Goal: Navigation & Orientation: Find specific page/section

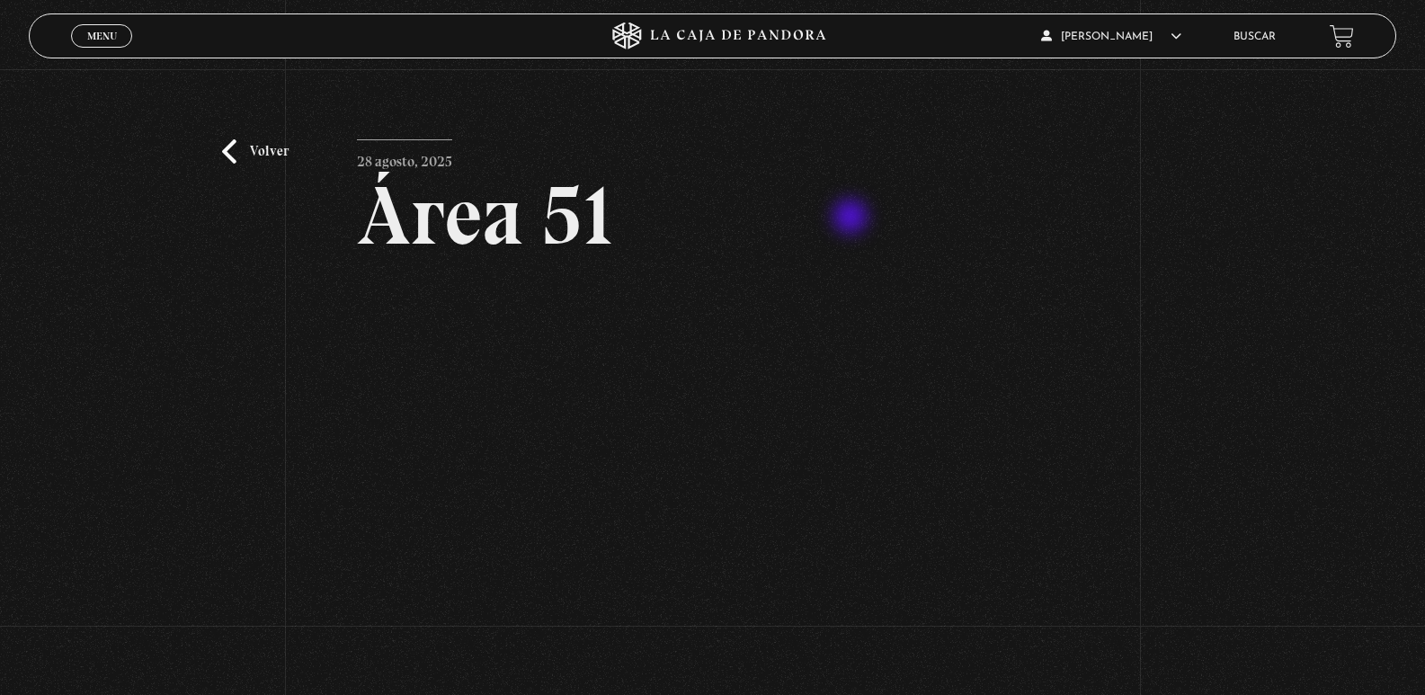
scroll to position [90, 0]
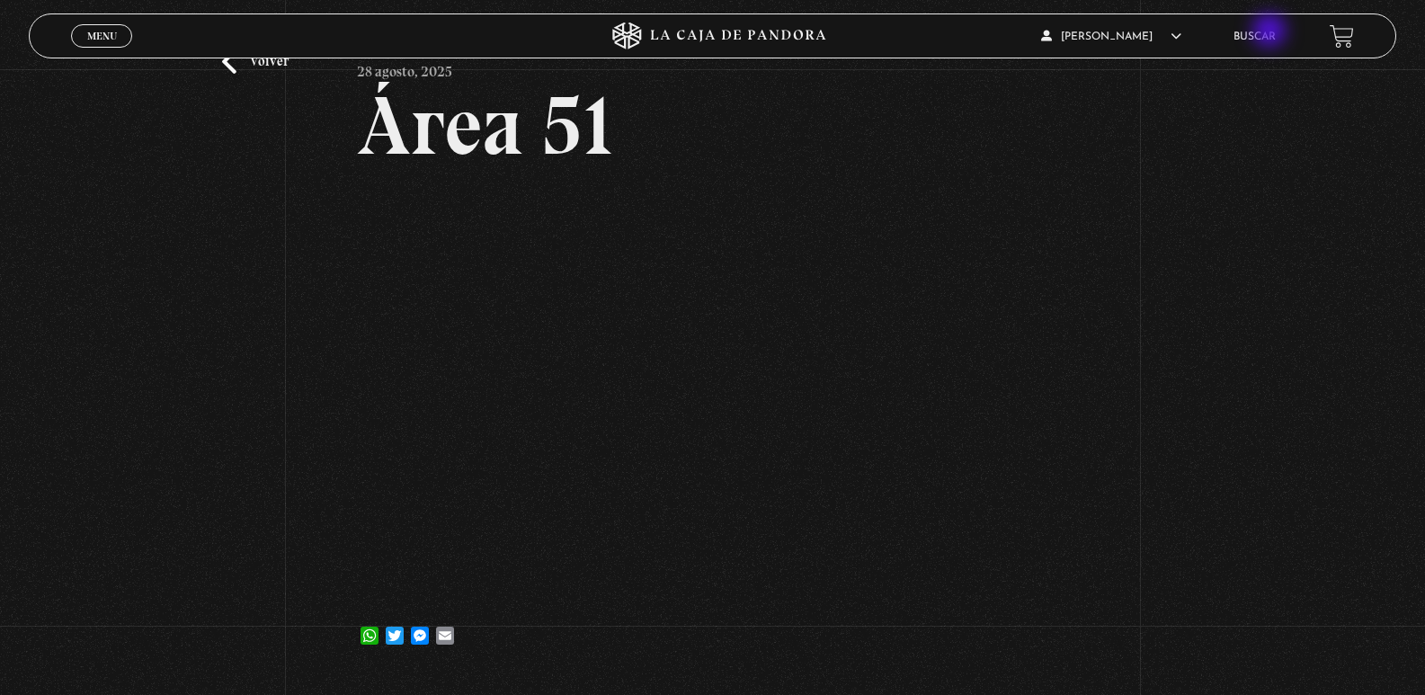
click at [1272, 32] on link "Buscar" at bounding box center [1255, 36] width 42 height 11
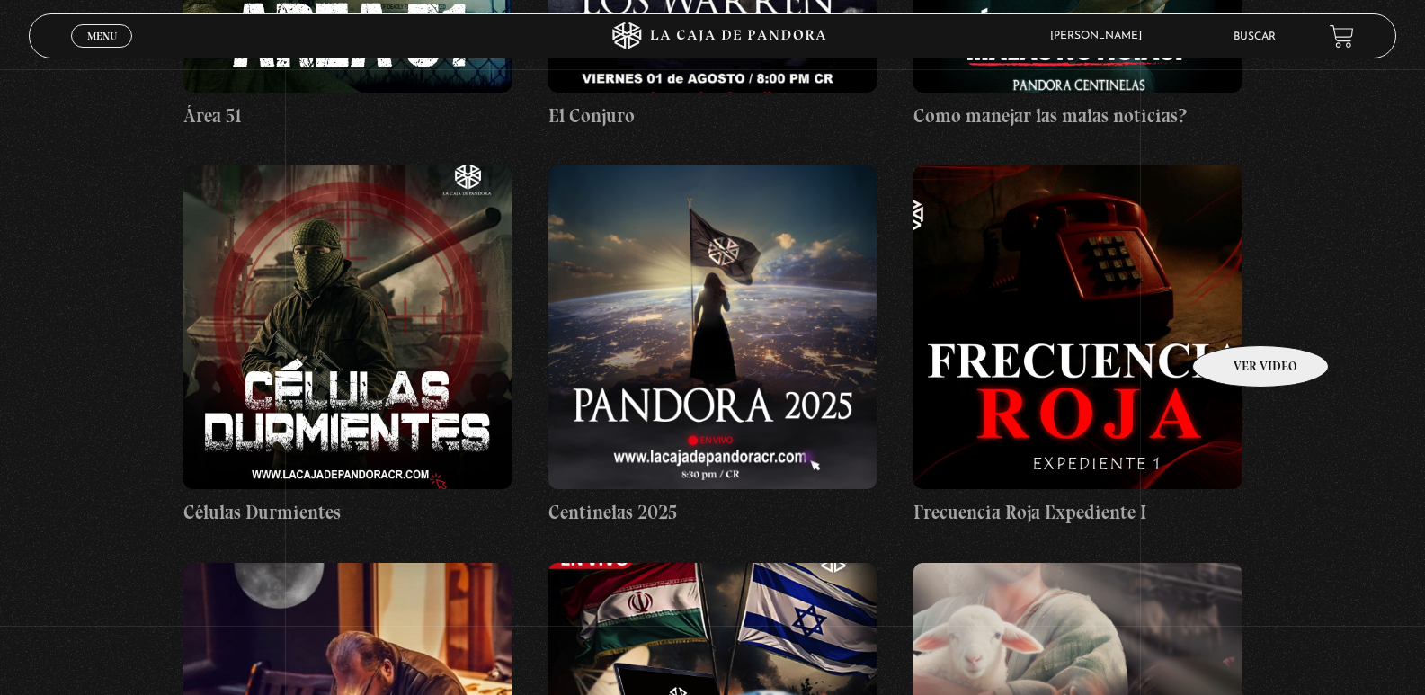
scroll to position [540, 0]
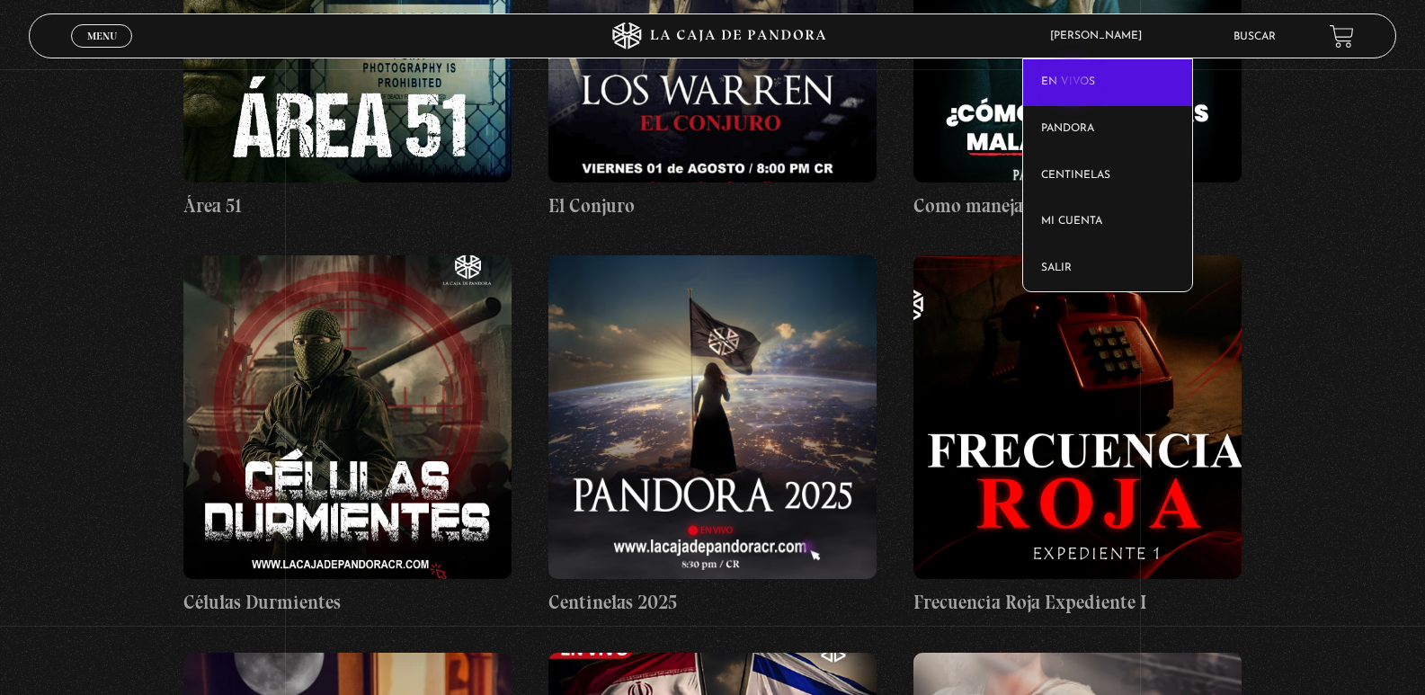
click at [1075, 85] on link "En vivos" at bounding box center [1107, 82] width 169 height 47
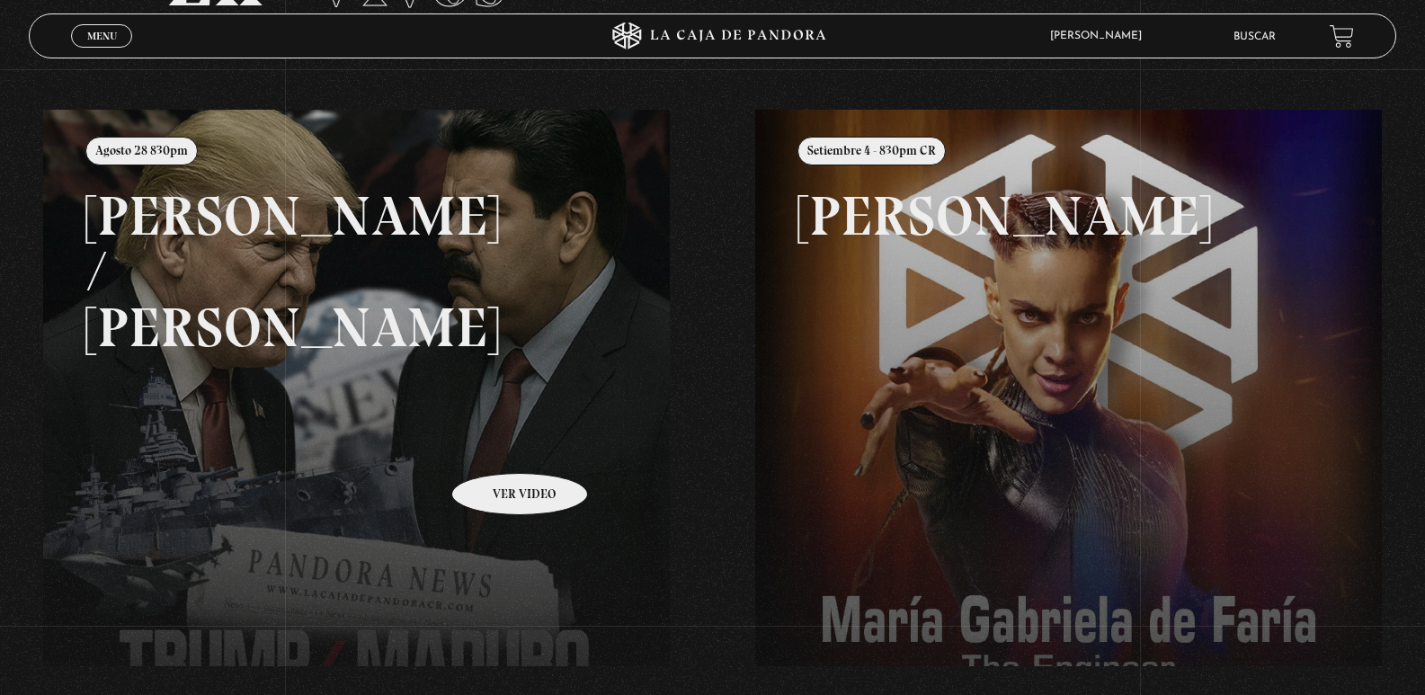
scroll to position [270, 0]
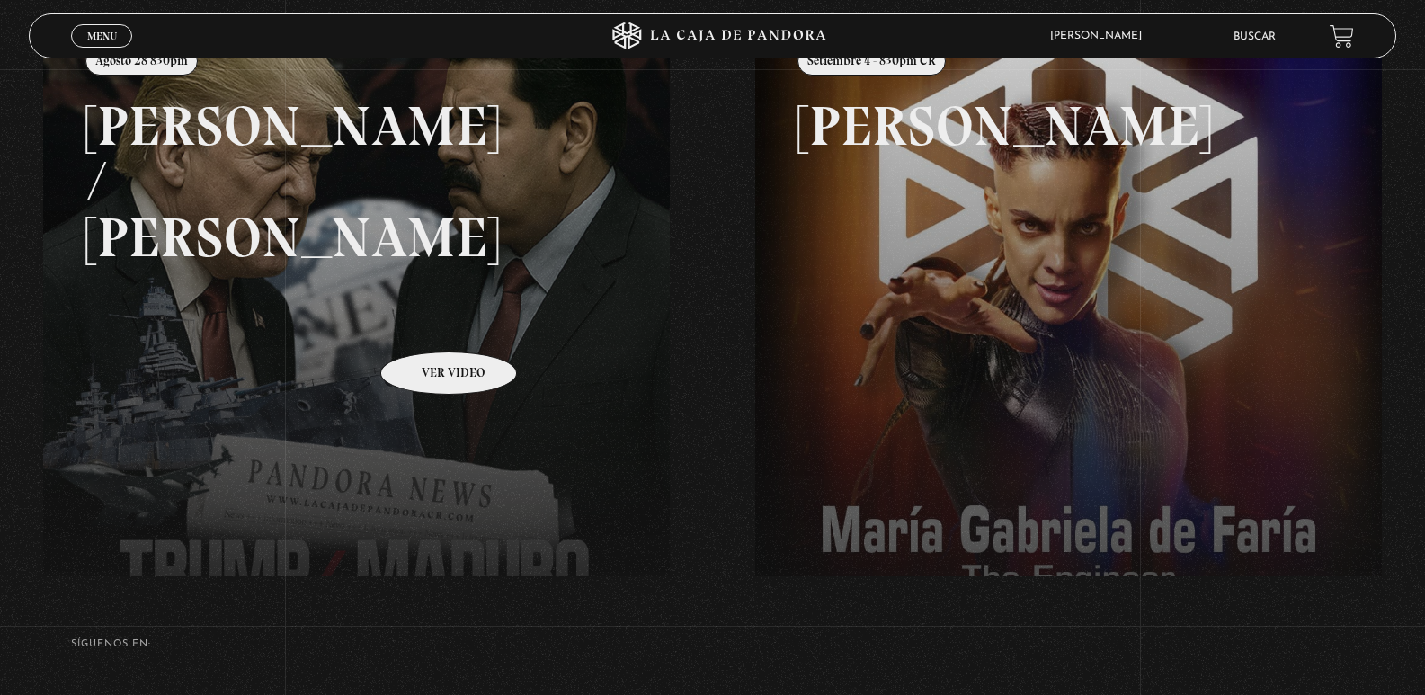
click at [425, 325] on link at bounding box center [755, 367] width 1425 height 695
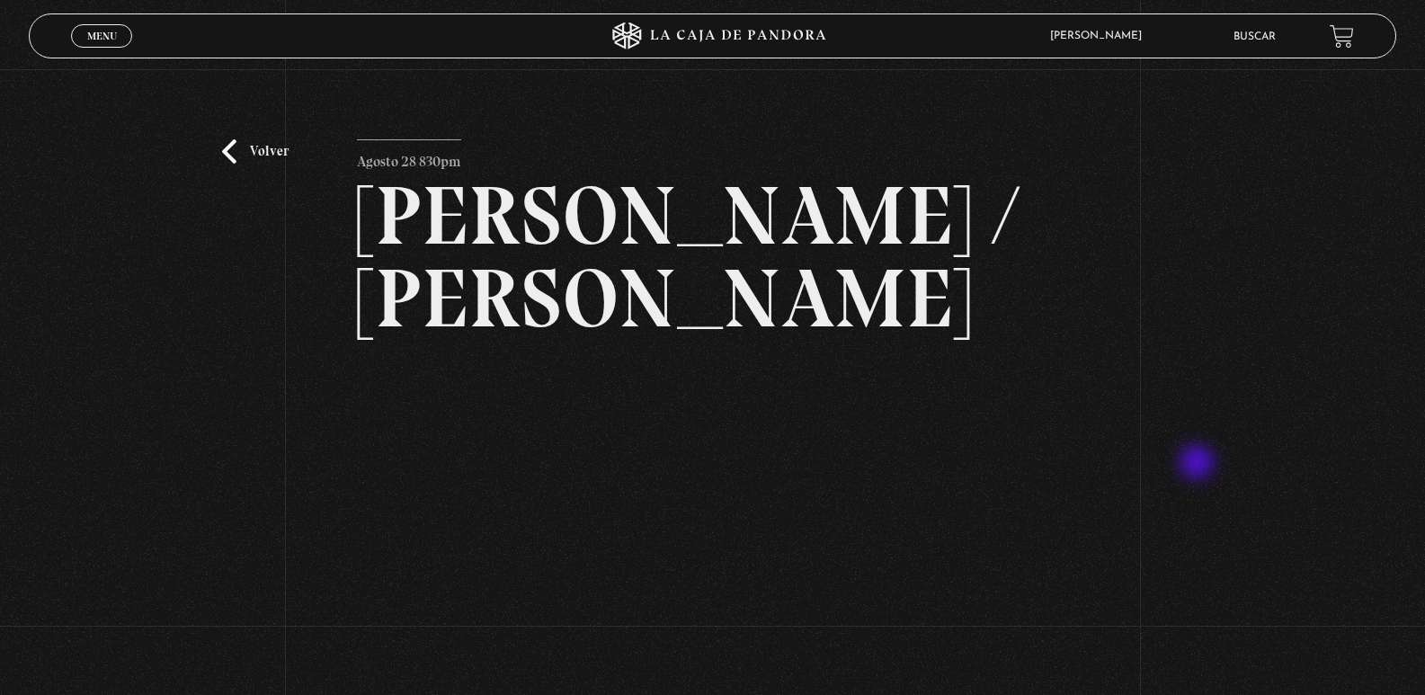
scroll to position [90, 0]
